Goal: Find specific page/section: Find specific page/section

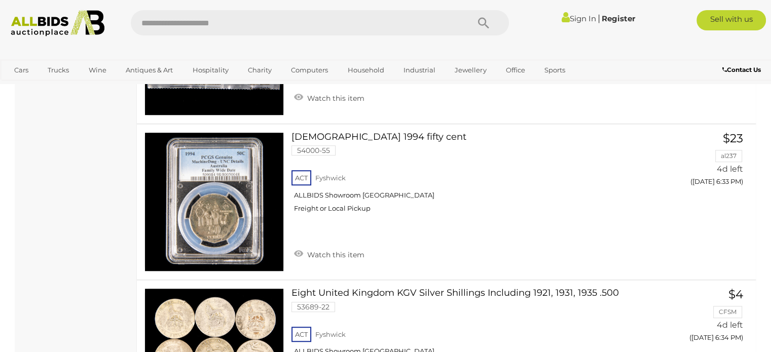
scroll to position [608, 0]
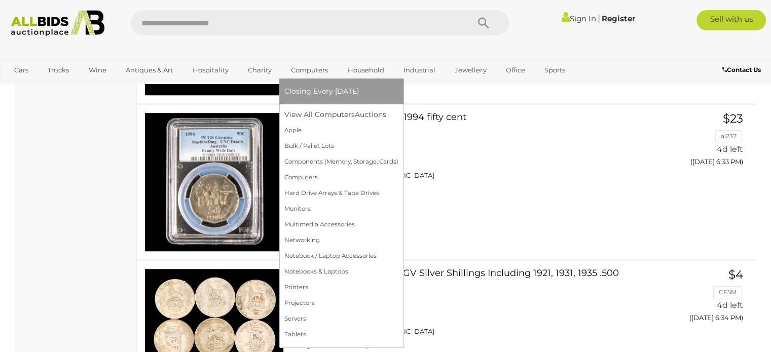
click at [304, 71] on link "Computers" at bounding box center [309, 70] width 50 height 17
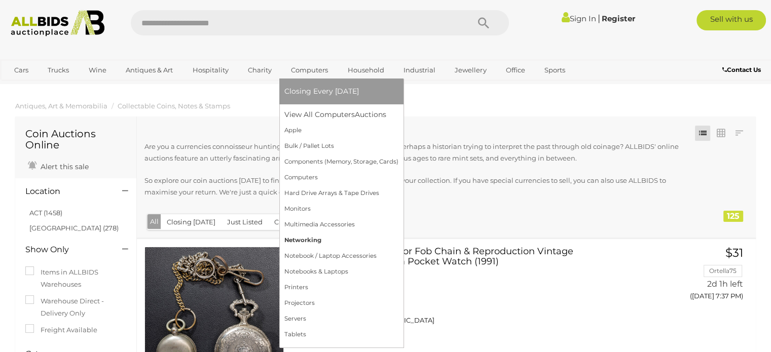
click at [322, 247] on link "Networking" at bounding box center [341, 241] width 114 height 16
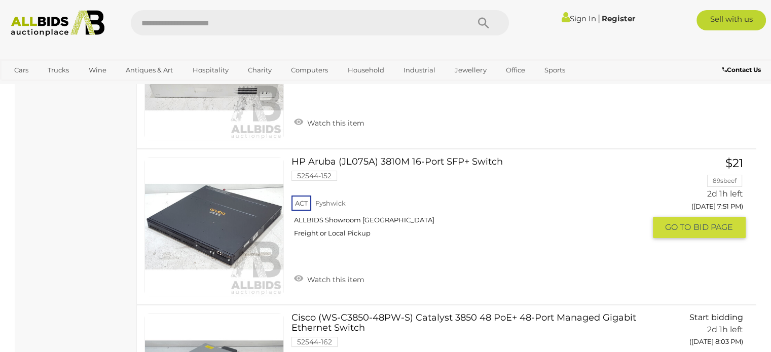
scroll to position [3953, 0]
